Goal: Task Accomplishment & Management: Manage account settings

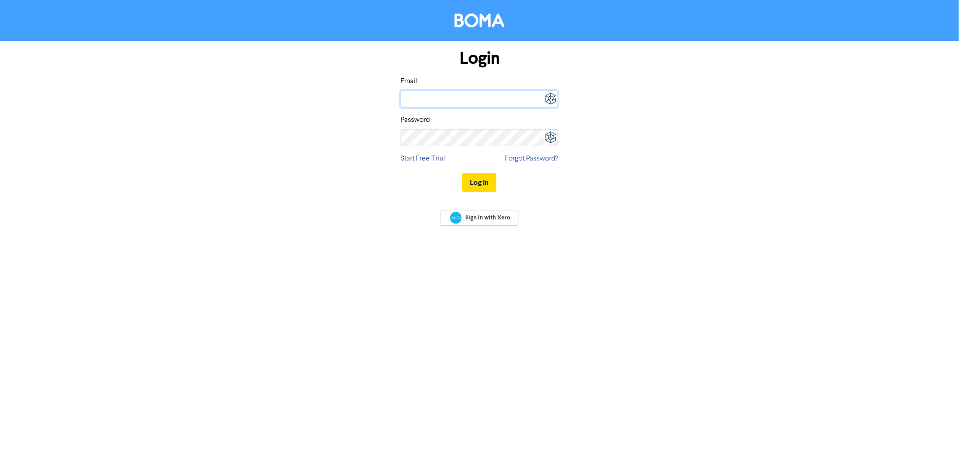
click at [440, 96] on input "email" at bounding box center [479, 98] width 157 height 17
click at [551, 97] on img at bounding box center [551, 99] width 16 height 16
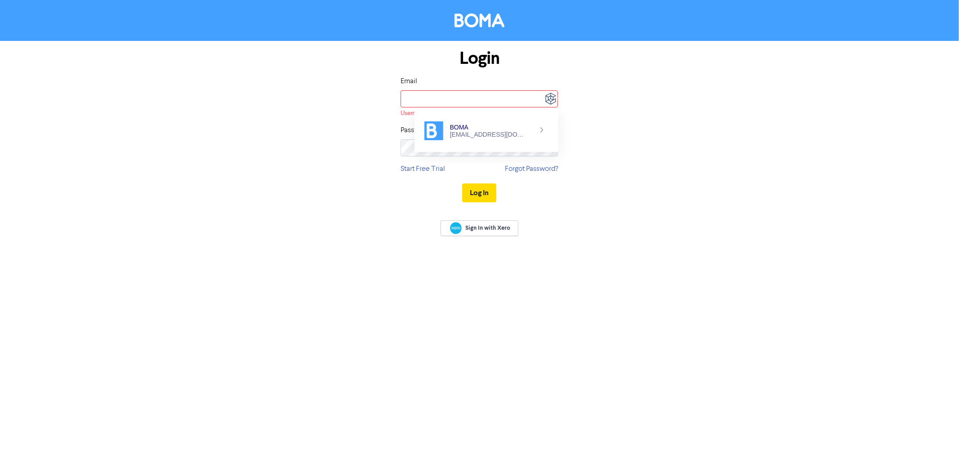
click at [470, 129] on div "BOMA" at bounding box center [489, 127] width 78 height 7
click at [538, 126] on img at bounding box center [541, 129] width 7 height 7
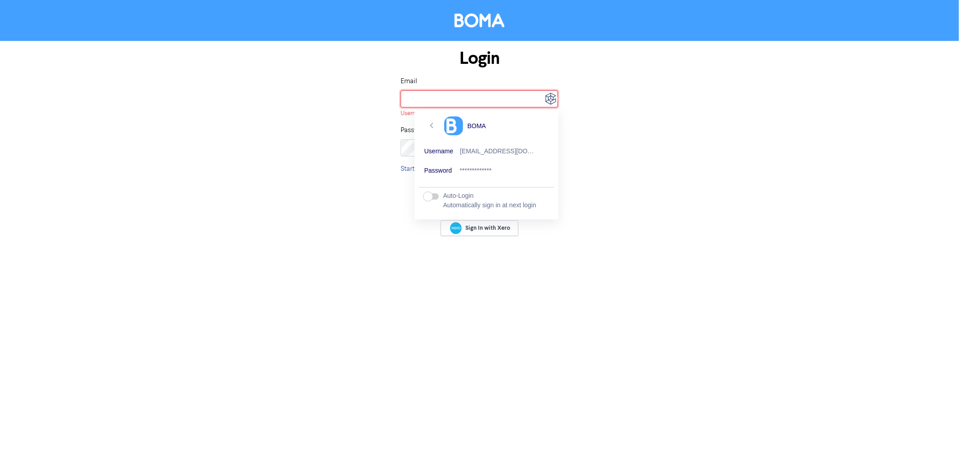
type input "[EMAIL_ADDRESS][DOMAIN_NAME]"
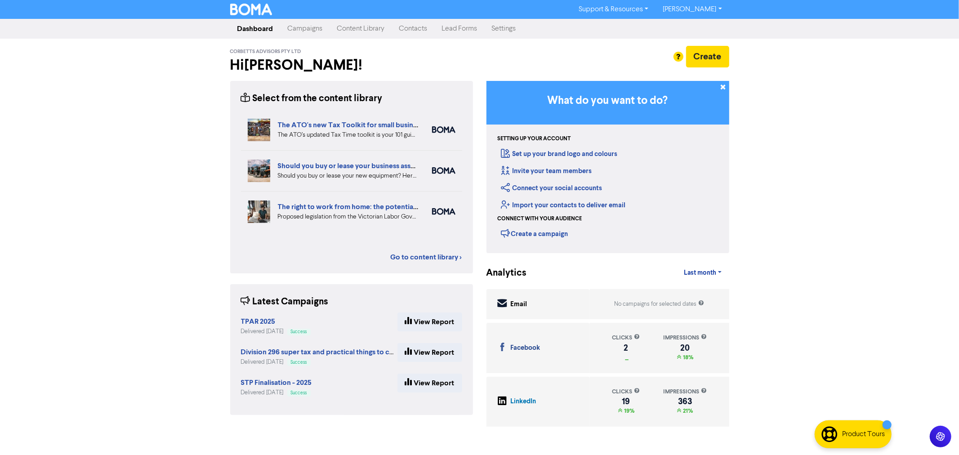
click at [136, 164] on div "Support & Resources Video Tutorials FAQ & Guides Marketing Education [PERSON_NA…" at bounding box center [479, 227] width 959 height 455
click at [308, 28] on link "Campaigns" at bounding box center [305, 29] width 49 height 18
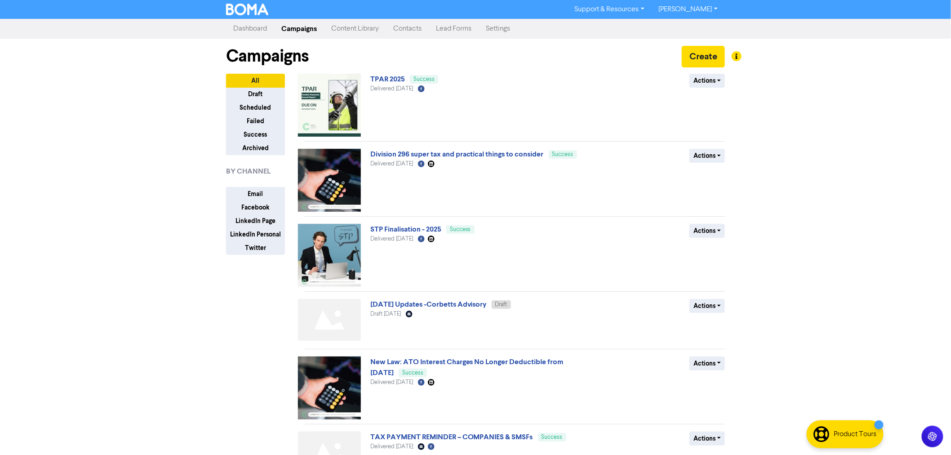
drag, startPoint x: 247, startPoint y: 26, endPoint x: 245, endPoint y: 34, distance: 8.0
click at [247, 26] on link "Dashboard" at bounding box center [250, 29] width 48 height 18
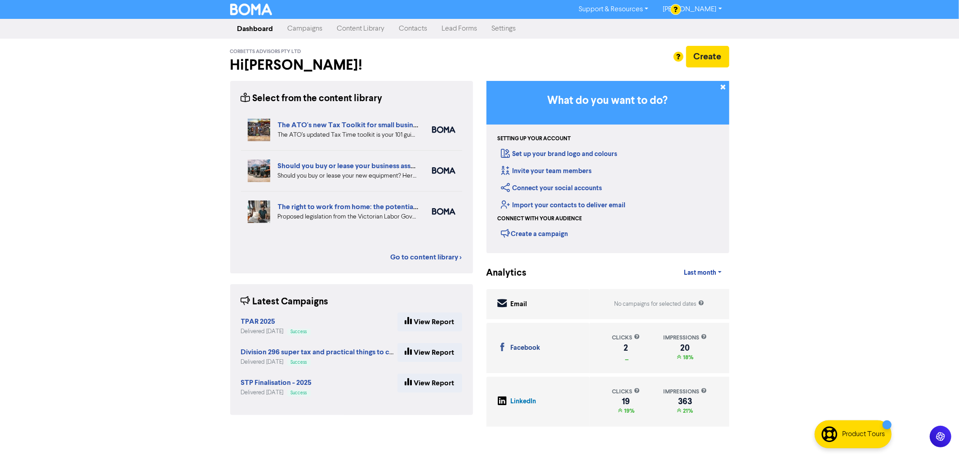
click at [309, 30] on link "Campaigns" at bounding box center [305, 29] width 49 height 18
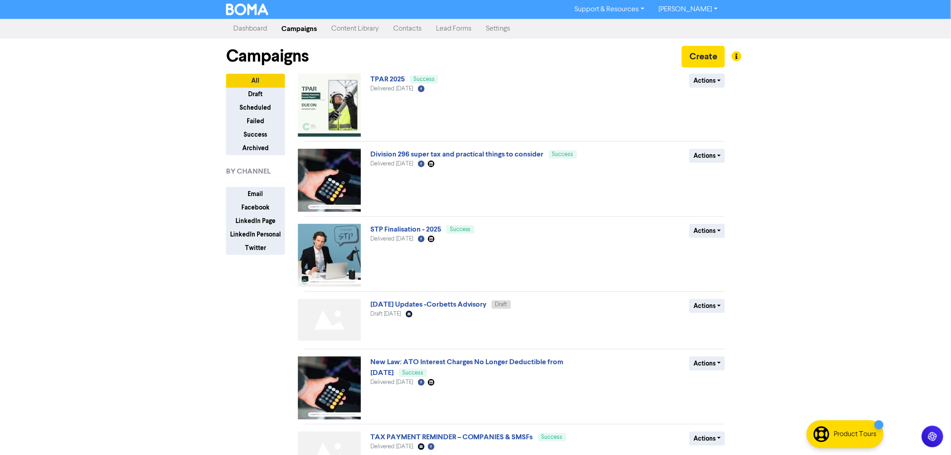
click at [859, 163] on div "Support & Resources Video Tutorials FAQ & Guides Marketing Education [PERSON_NA…" at bounding box center [475, 227] width 951 height 455
drag, startPoint x: 100, startPoint y: 102, endPoint x: 105, endPoint y: 103, distance: 5.6
click at [101, 103] on div "Support & Resources Video Tutorials FAQ & Guides Marketing Education [PERSON_NA…" at bounding box center [475, 227] width 951 height 455
click at [158, 304] on div "Support & Resources Video Tutorials FAQ & Guides Marketing Education [PERSON_NA…" at bounding box center [475, 227] width 951 height 455
click at [268, 192] on button "Email" at bounding box center [255, 194] width 59 height 14
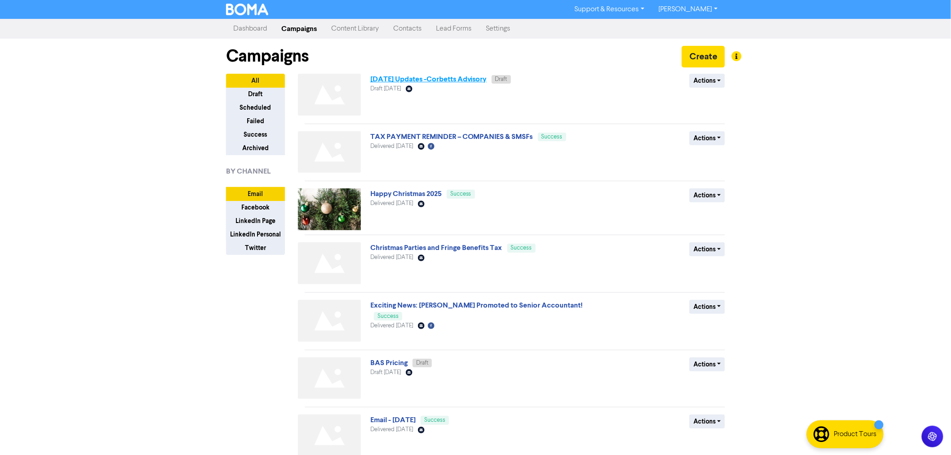
click at [426, 78] on link "[DATE] Updates -Corbetts Advisory" at bounding box center [428, 79] width 116 height 9
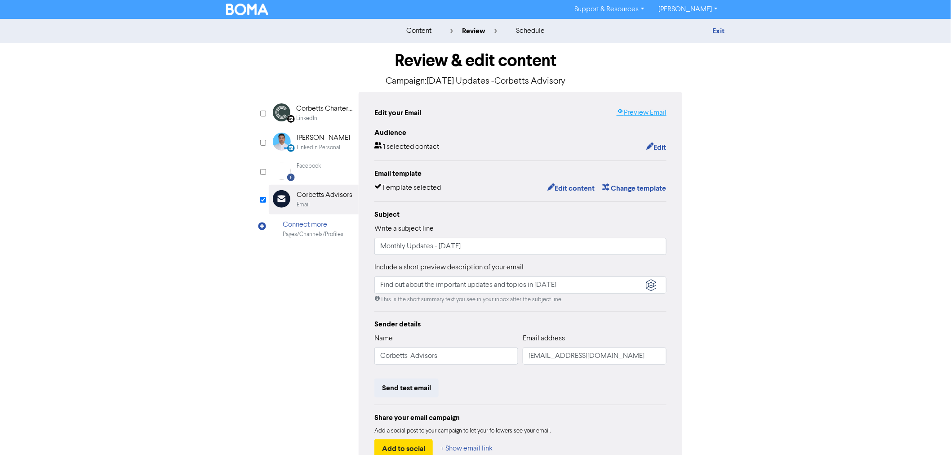
click at [641, 111] on link "Preview Email" at bounding box center [642, 112] width 50 height 11
click at [255, 1] on div "Support & Resources Video Tutorials FAQ & Guides Marketing Education [PERSON_NA…" at bounding box center [475, 9] width 951 height 19
click at [254, 7] on img at bounding box center [247, 10] width 42 height 12
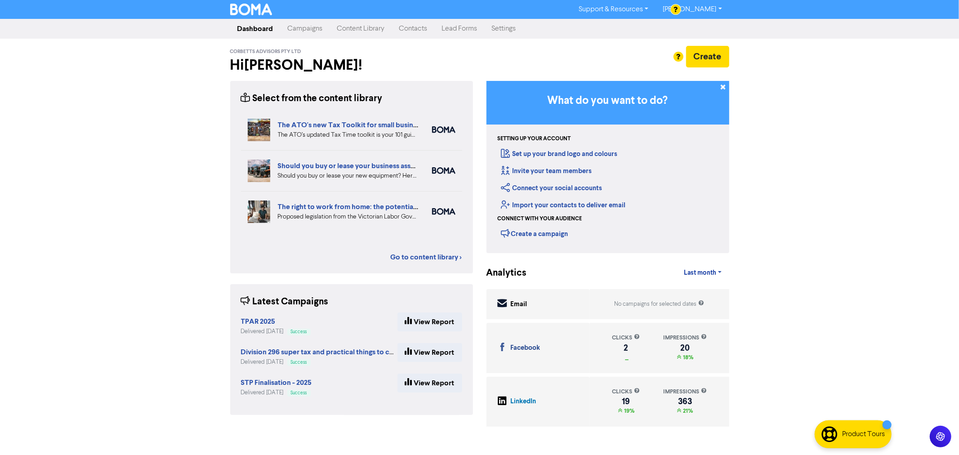
click at [416, 31] on link "Contacts" at bounding box center [413, 29] width 43 height 18
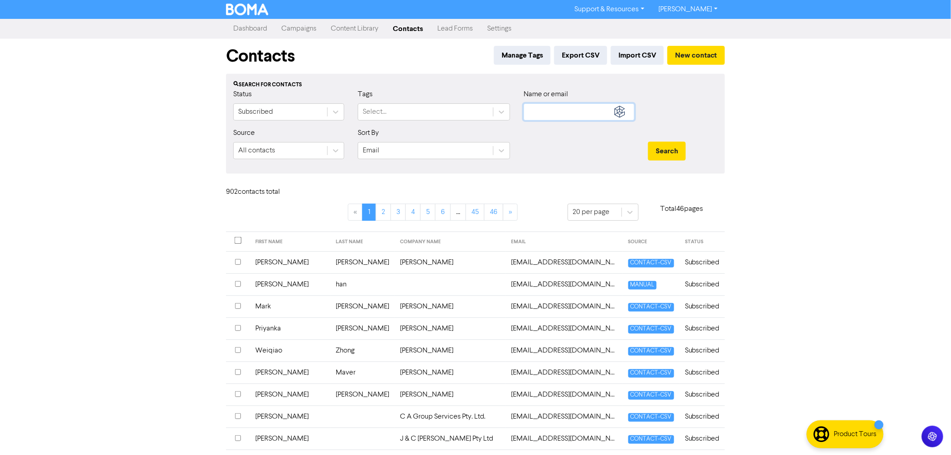
click at [548, 116] on input "text" at bounding box center [579, 111] width 111 height 17
type input "lorna"
click at [329, 110] on div at bounding box center [336, 112] width 16 height 16
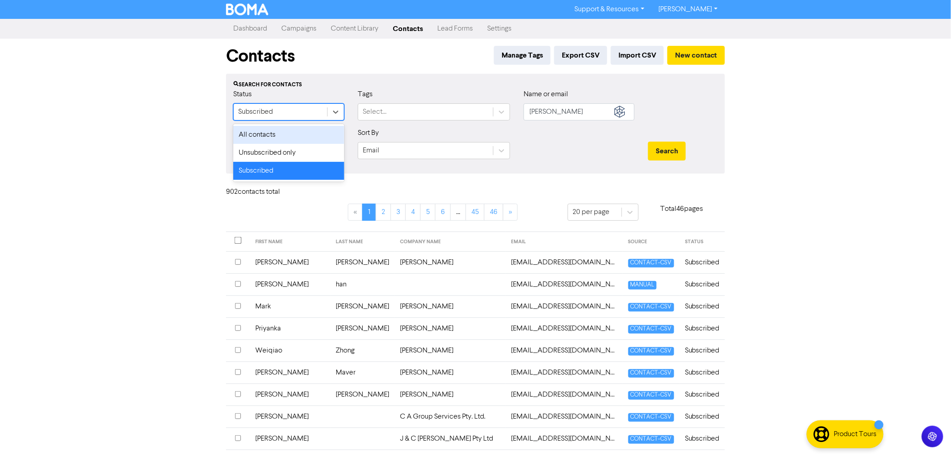
click at [291, 135] on div "All contacts" at bounding box center [288, 135] width 111 height 18
click at [397, 147] on div "Email" at bounding box center [425, 151] width 135 height 16
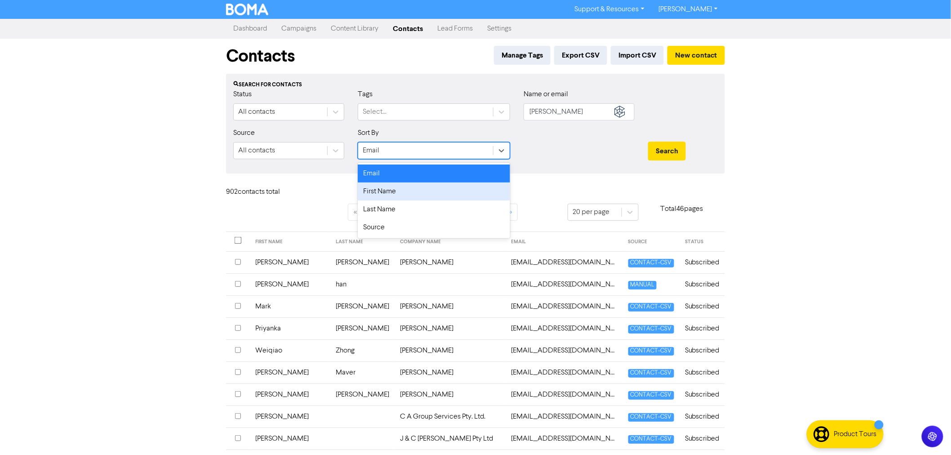
click at [389, 190] on div "First Name" at bounding box center [434, 192] width 152 height 18
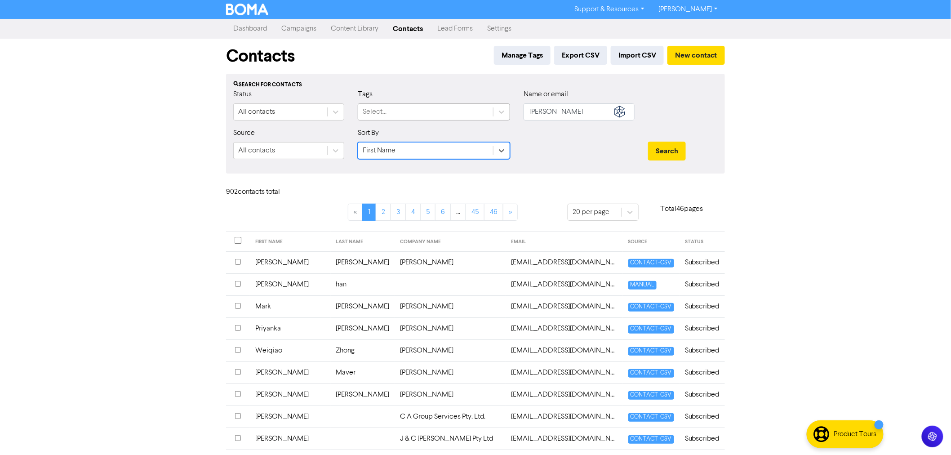
click at [410, 109] on div "Select..." at bounding box center [425, 112] width 135 height 16
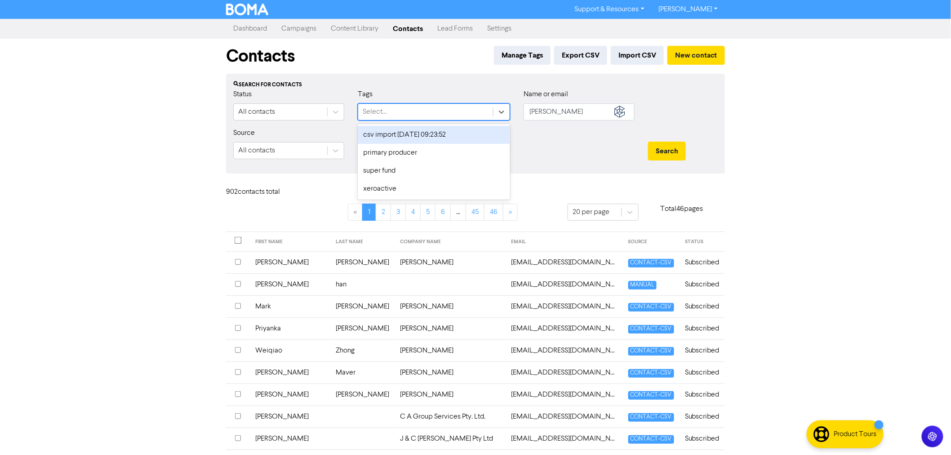
click at [460, 86] on div "Search for contacts" at bounding box center [475, 85] width 485 height 8
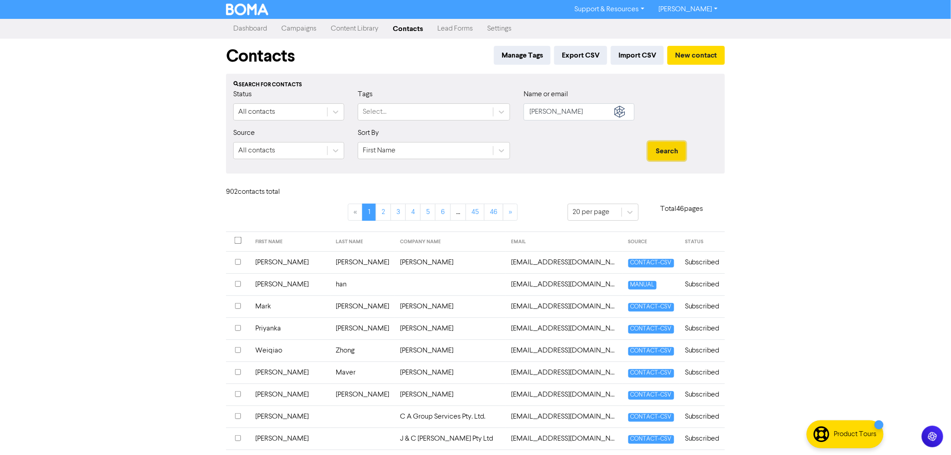
click at [668, 154] on button "Search" at bounding box center [667, 151] width 38 height 19
